Goal: Information Seeking & Learning: Learn about a topic

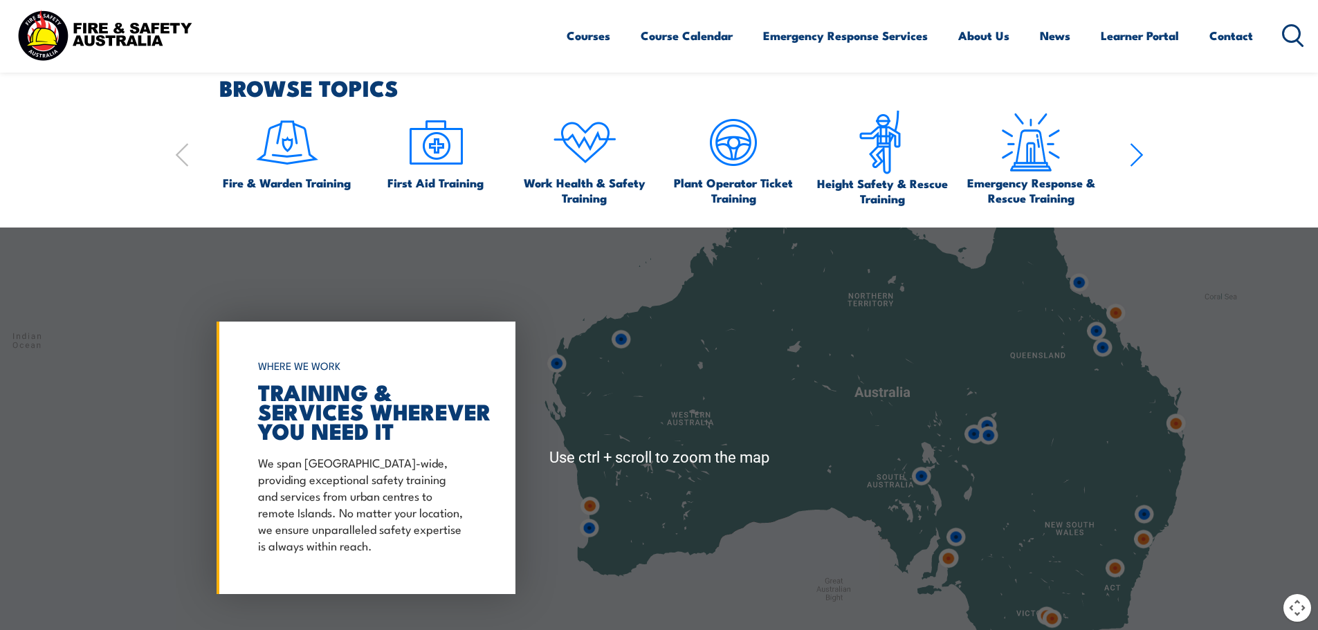
scroll to position [1107, 0]
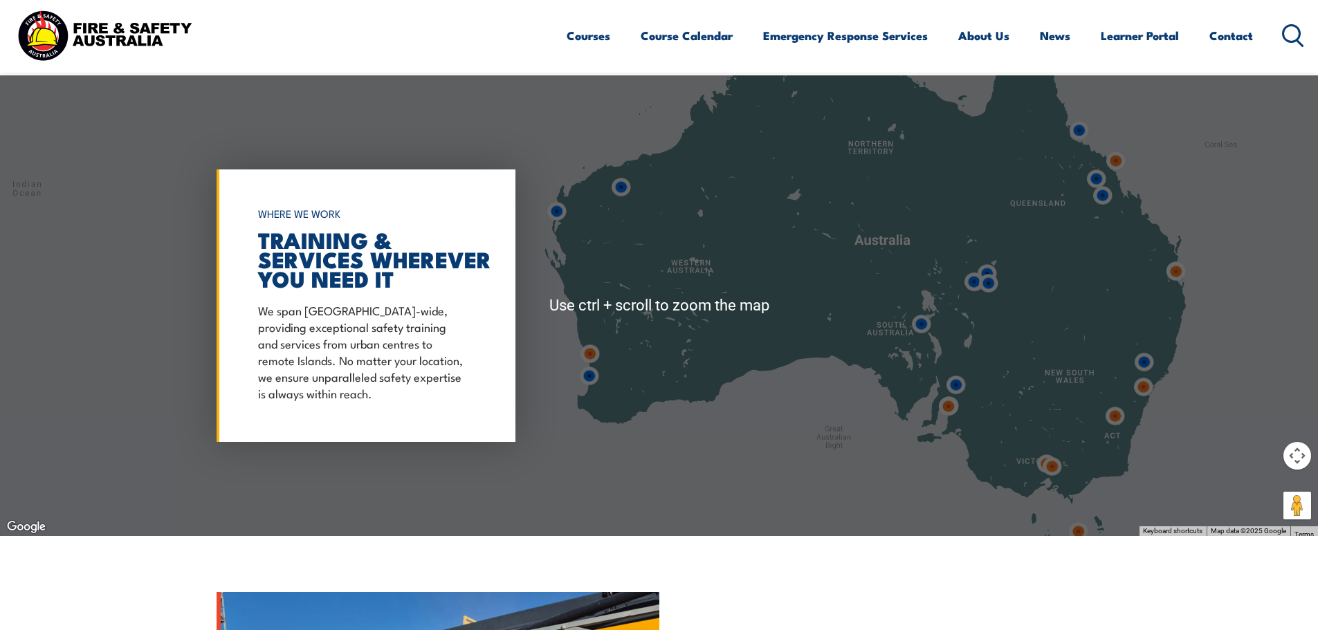
click at [1030, 441] on div at bounding box center [659, 305] width 1318 height 461
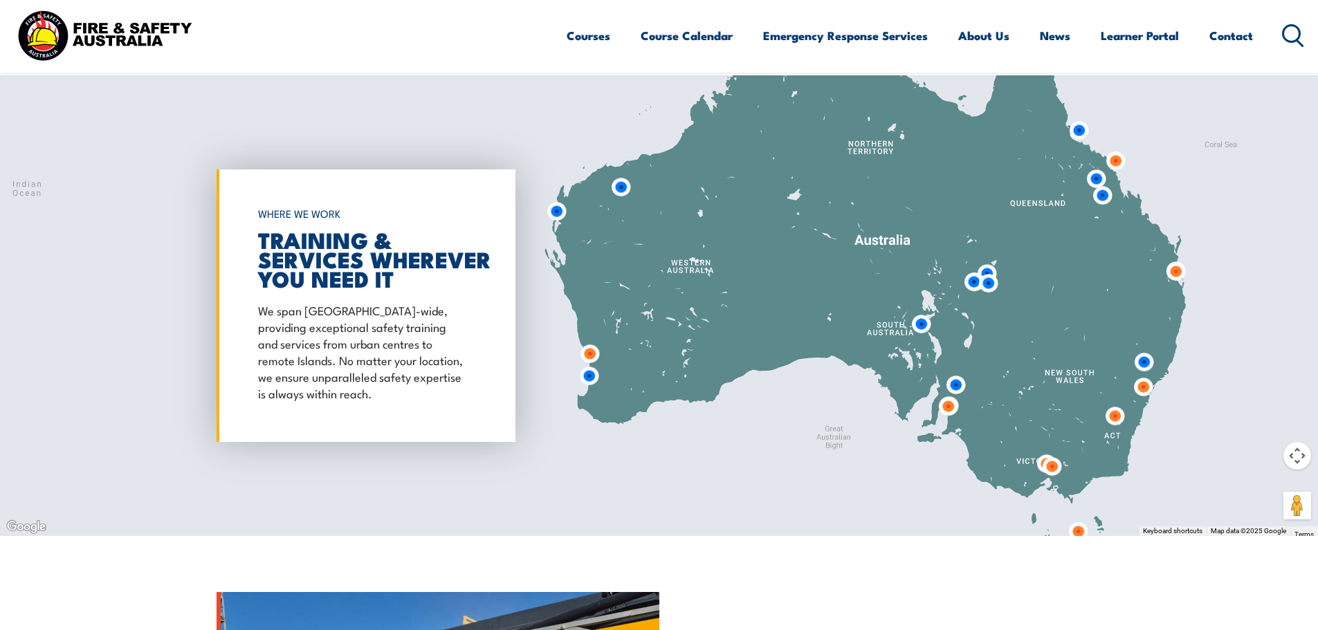
click at [1046, 469] on img at bounding box center [1052, 467] width 26 height 26
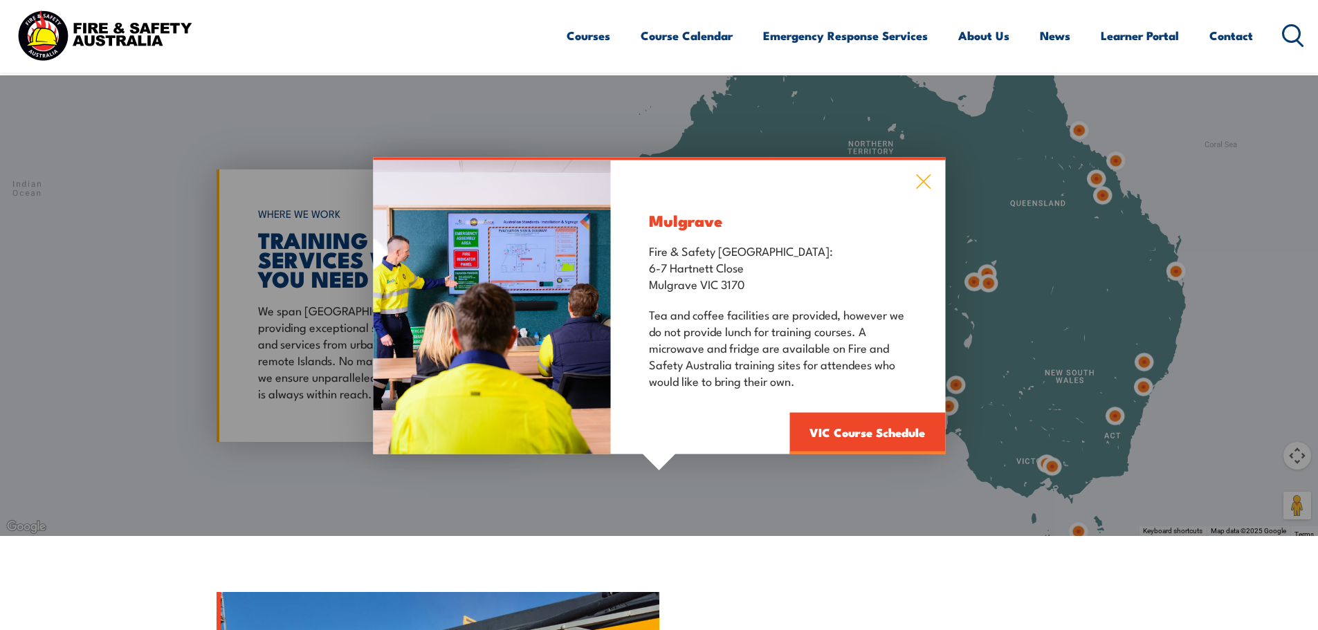
click at [923, 174] on icon at bounding box center [923, 181] width 16 height 15
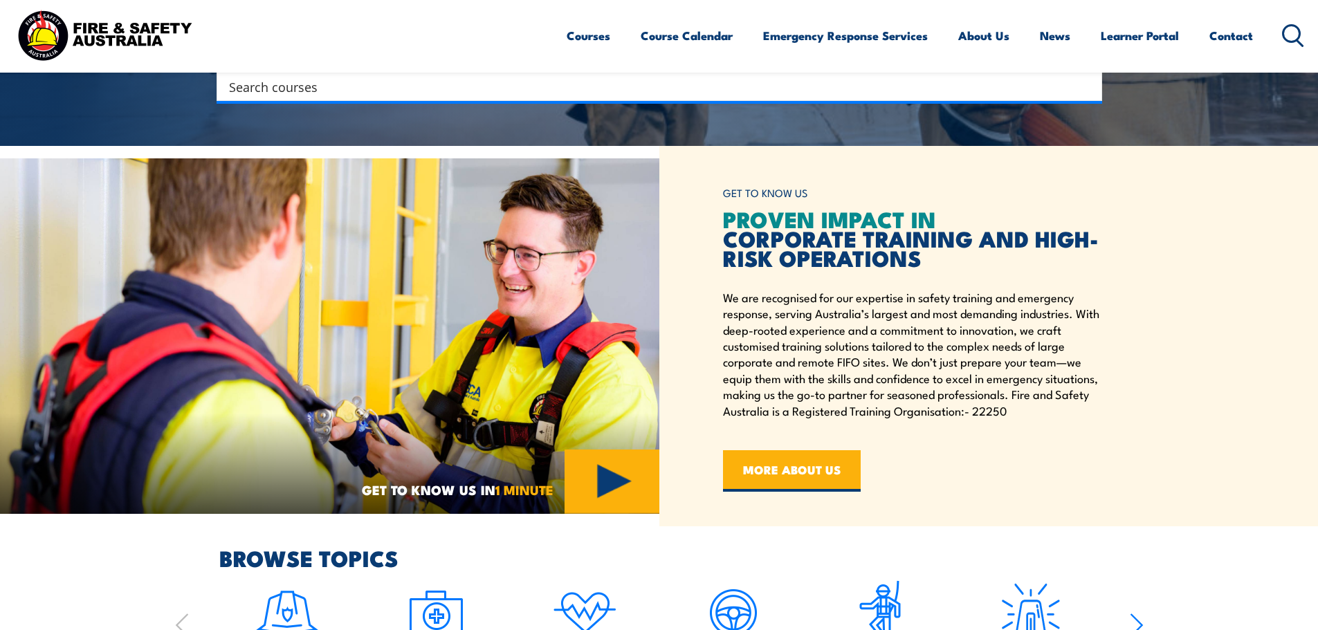
scroll to position [0, 0]
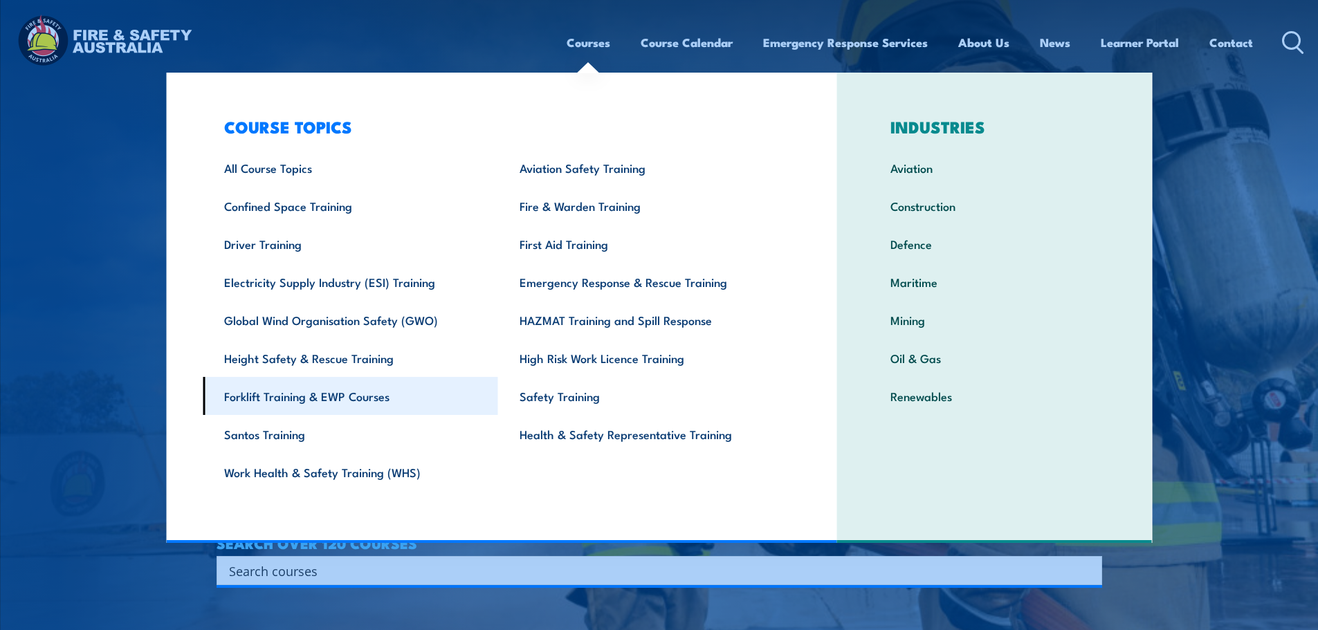
click at [322, 411] on link "Forklift Training & EWP Courses" at bounding box center [350, 396] width 295 height 38
